Goal: Contribute content

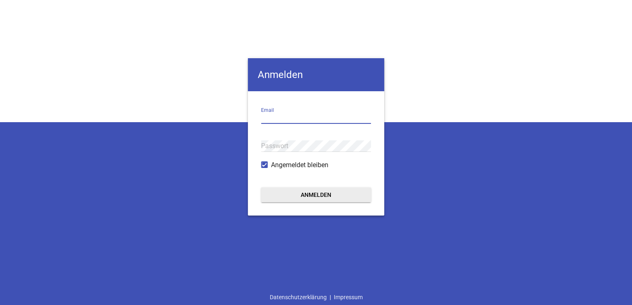
click at [280, 114] on input "email" at bounding box center [316, 118] width 110 height 11
paste input "[EMAIL_ADDRESS][DOMAIN_NAME]"
type input "[EMAIL_ADDRESS][DOMAIN_NAME]"
click at [219, 242] on div "[PERSON_NAME] [PERSON_NAME][EMAIL_ADDRESS][DOMAIN_NAME] Email Passwort Angemeld…" at bounding box center [316, 152] width 632 height 305
click at [313, 192] on button "Anmelden" at bounding box center [316, 194] width 110 height 15
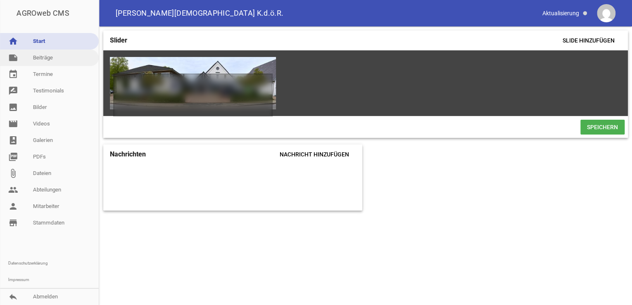
click at [46, 58] on link "note Beiträge" at bounding box center [49, 58] width 99 height 17
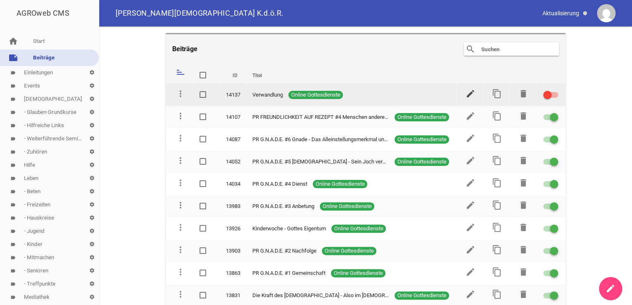
click at [466, 92] on icon "edit" at bounding box center [470, 94] width 10 height 10
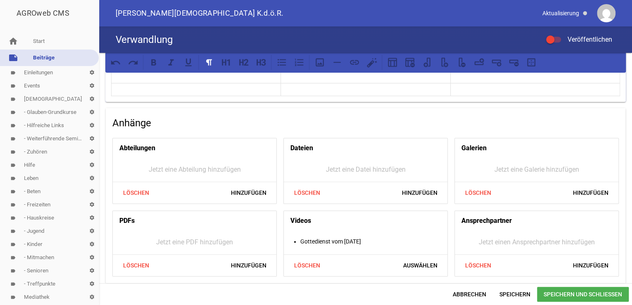
scroll to position [149, 0]
click at [474, 296] on span "Abbrechen" at bounding box center [469, 294] width 47 height 15
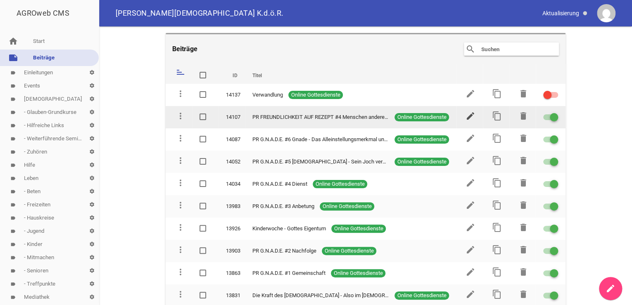
click at [465, 116] on icon "edit" at bounding box center [470, 116] width 10 height 10
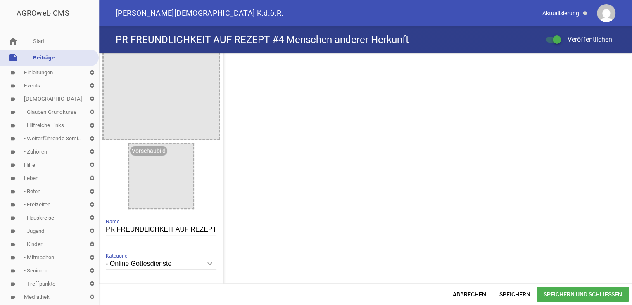
scroll to position [413, 0]
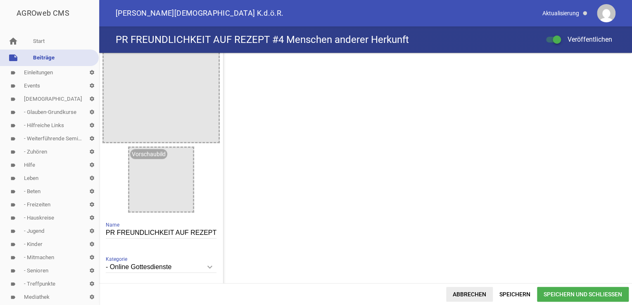
click at [473, 292] on span "Abbrechen" at bounding box center [469, 294] width 47 height 15
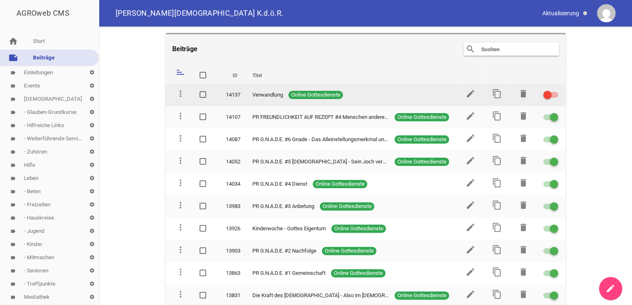
click at [552, 94] on div at bounding box center [550, 95] width 15 height 6
click at [555, 90] on input "checkbox" at bounding box center [555, 90] width 0 height 0
click at [497, 92] on icon "content_copy" at bounding box center [497, 94] width 10 height 10
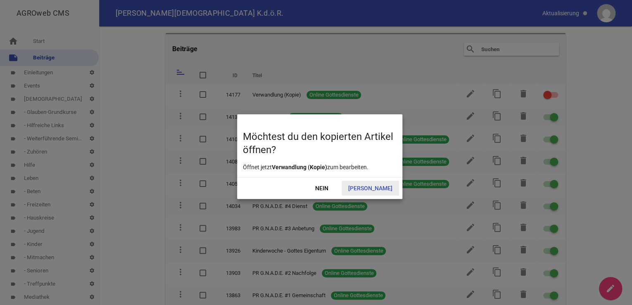
click at [382, 187] on span "[PERSON_NAME]" at bounding box center [369, 188] width 57 height 15
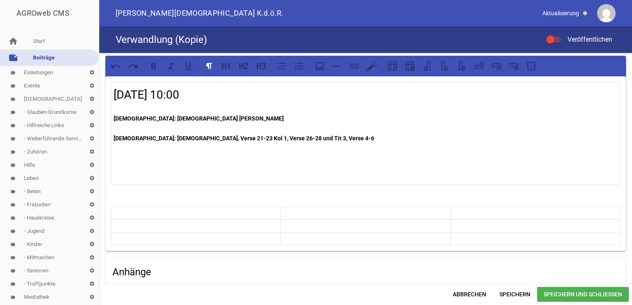
click at [159, 94] on h2 "[DATE] 10:00" at bounding box center [366, 94] width 504 height 17
drag, startPoint x: 139, startPoint y: 118, endPoint x: 202, endPoint y: 119, distance: 62.8
click at [202, 119] on p "[DEMOGRAPHIC_DATA]: [DEMOGRAPHIC_DATA] [PERSON_NAME]" at bounding box center [366, 119] width 504 height 10
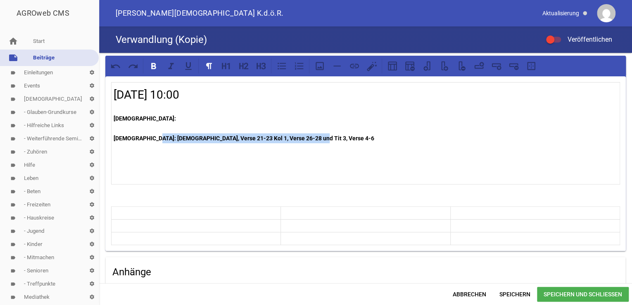
drag, startPoint x: 149, startPoint y: 139, endPoint x: 305, endPoint y: 140, distance: 156.5
click at [305, 140] on p "[DEMOGRAPHIC_DATA]: [DEMOGRAPHIC_DATA], Verse 21-23 Kol 1, Verse 26-28 und Tit …" at bounding box center [366, 138] width 504 height 10
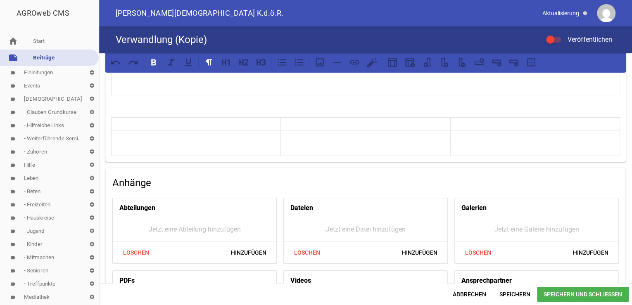
scroll to position [154, 0]
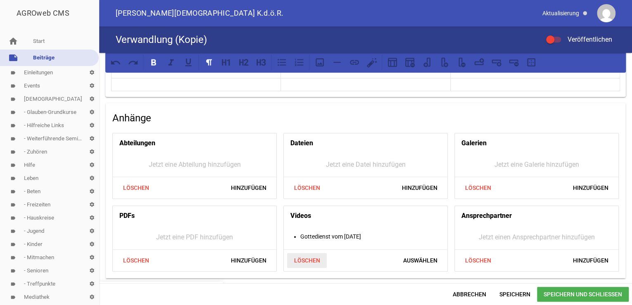
click at [309, 260] on span "Löschen" at bounding box center [307, 260] width 40 height 15
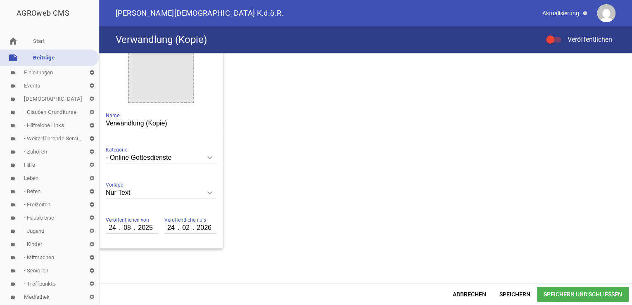
scroll to position [523, 0]
drag, startPoint x: 168, startPoint y: 122, endPoint x: 93, endPoint y: 126, distance: 75.6
click at [93, 126] on div "AGROweb CMS home Start note Beiträge label Einleitungen settings label Events s…" at bounding box center [316, 152] width 632 height 305
type input "[DEMOGRAPHIC_DATA]"
click at [109, 226] on input "24" at bounding box center [113, 227] width 14 height 11
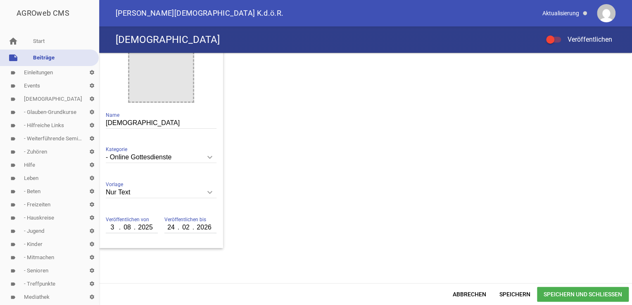
type input "31"
click at [173, 226] on input "24" at bounding box center [171, 227] width 14 height 11
type input "02"
type input "03"
click at [564, 294] on span "Speichern und Schließen" at bounding box center [583, 294] width 92 height 15
